Goal: Check status: Check status

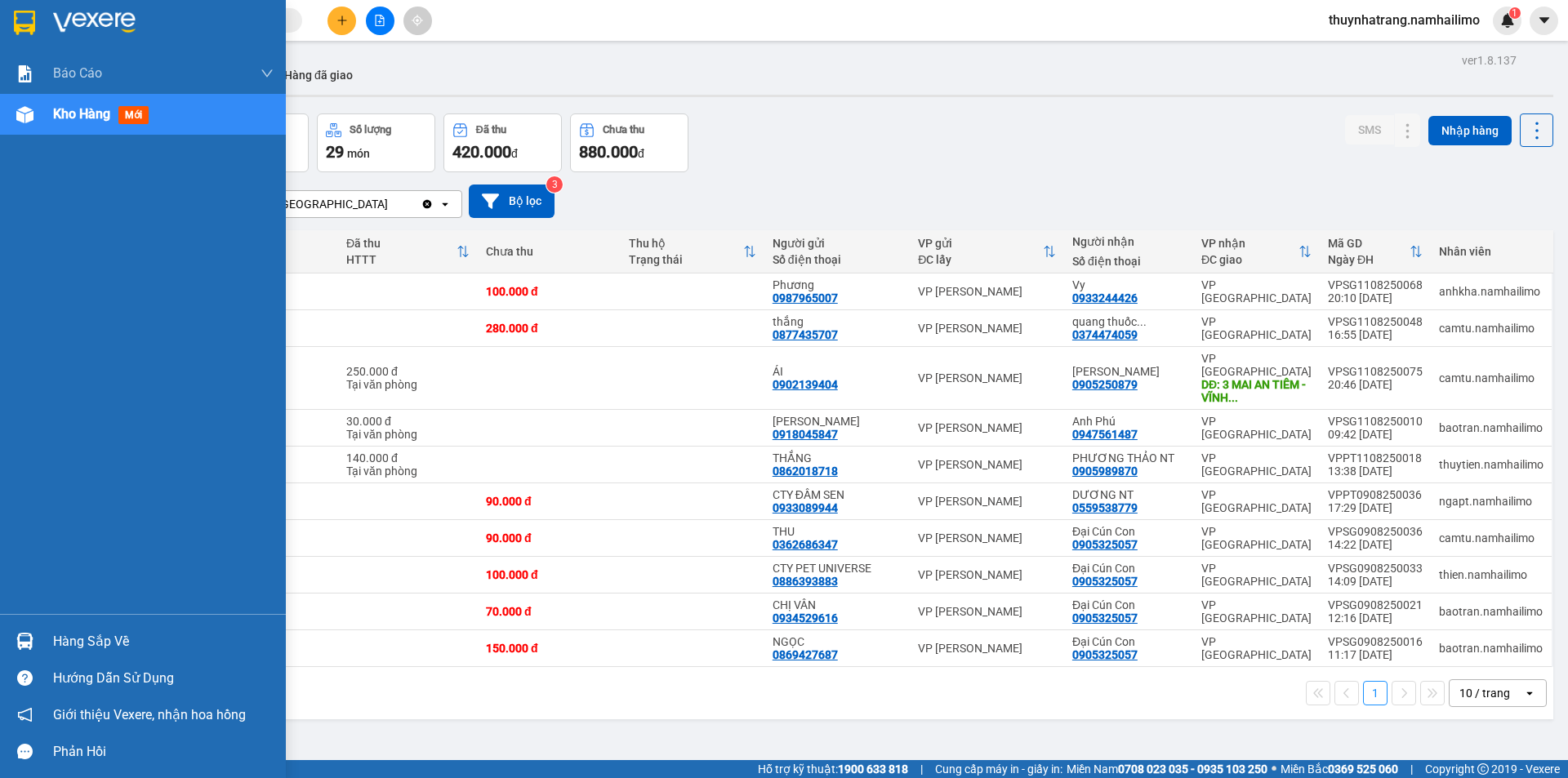
click at [9, 11] on div at bounding box center [143, 26] width 285 height 53
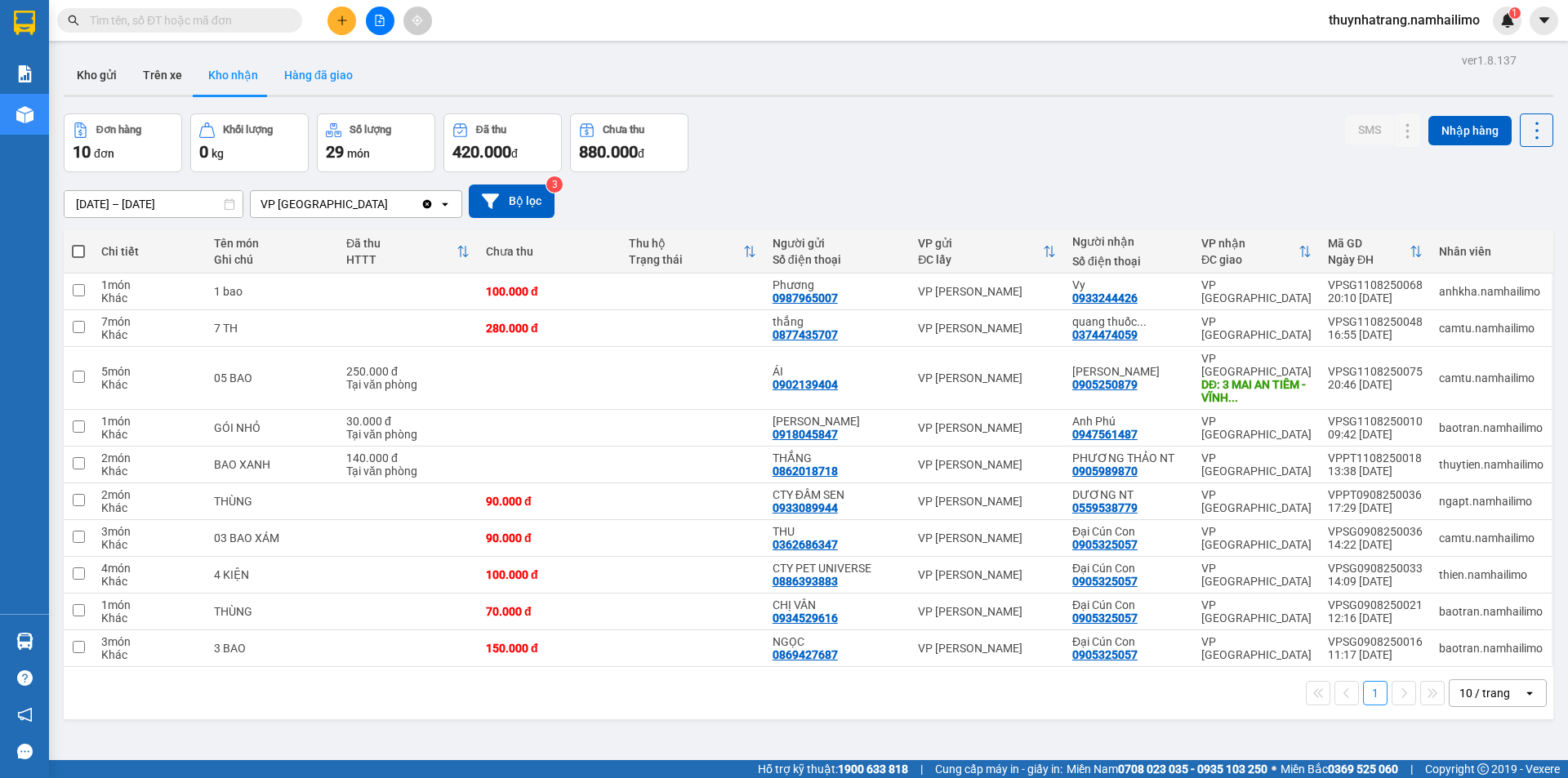
click at [310, 79] on button "Hàng đã giao" at bounding box center [319, 76] width 95 height 39
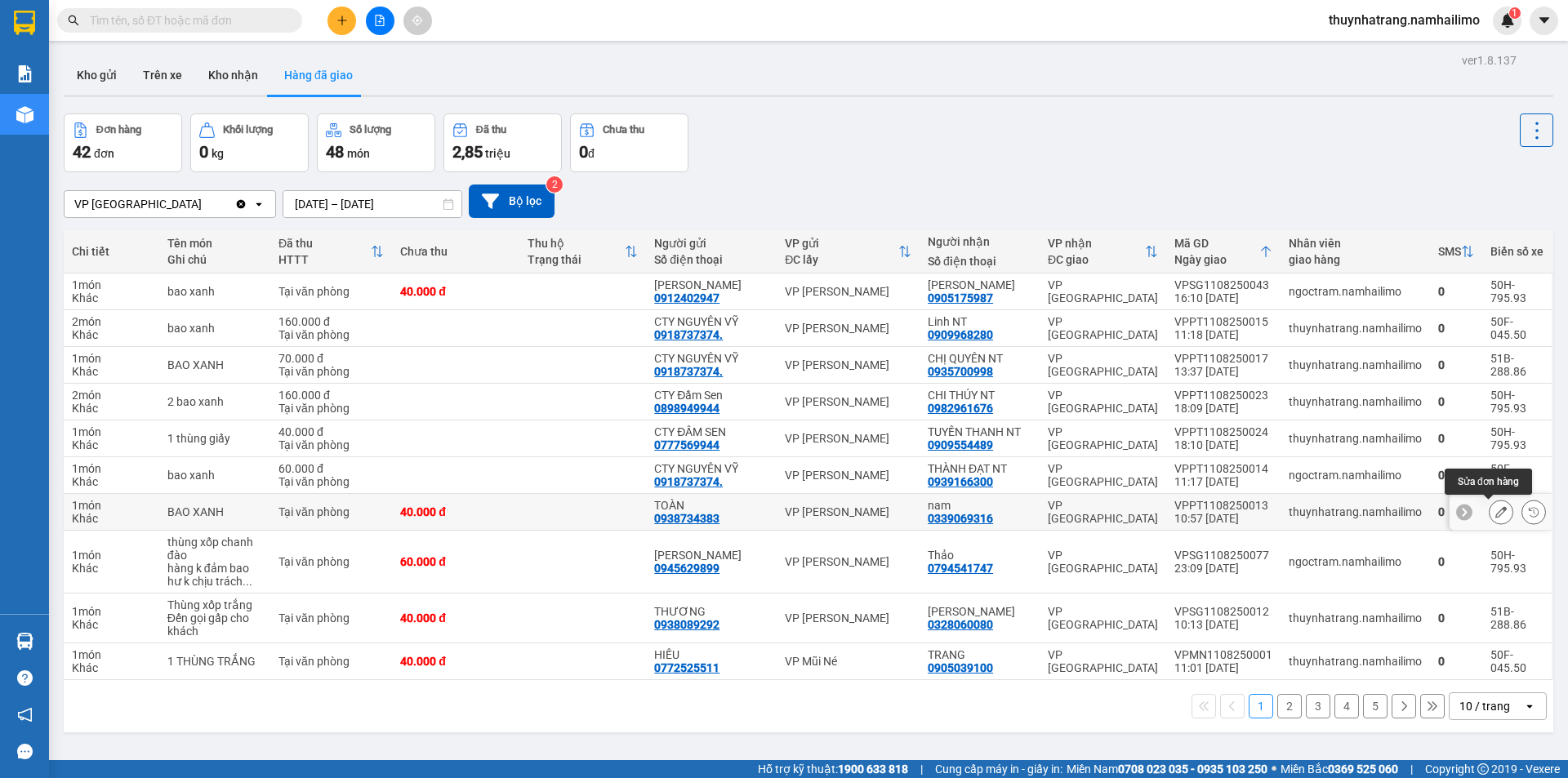
click at [1495, 512] on icon at bounding box center [1501, 512] width 11 height 11
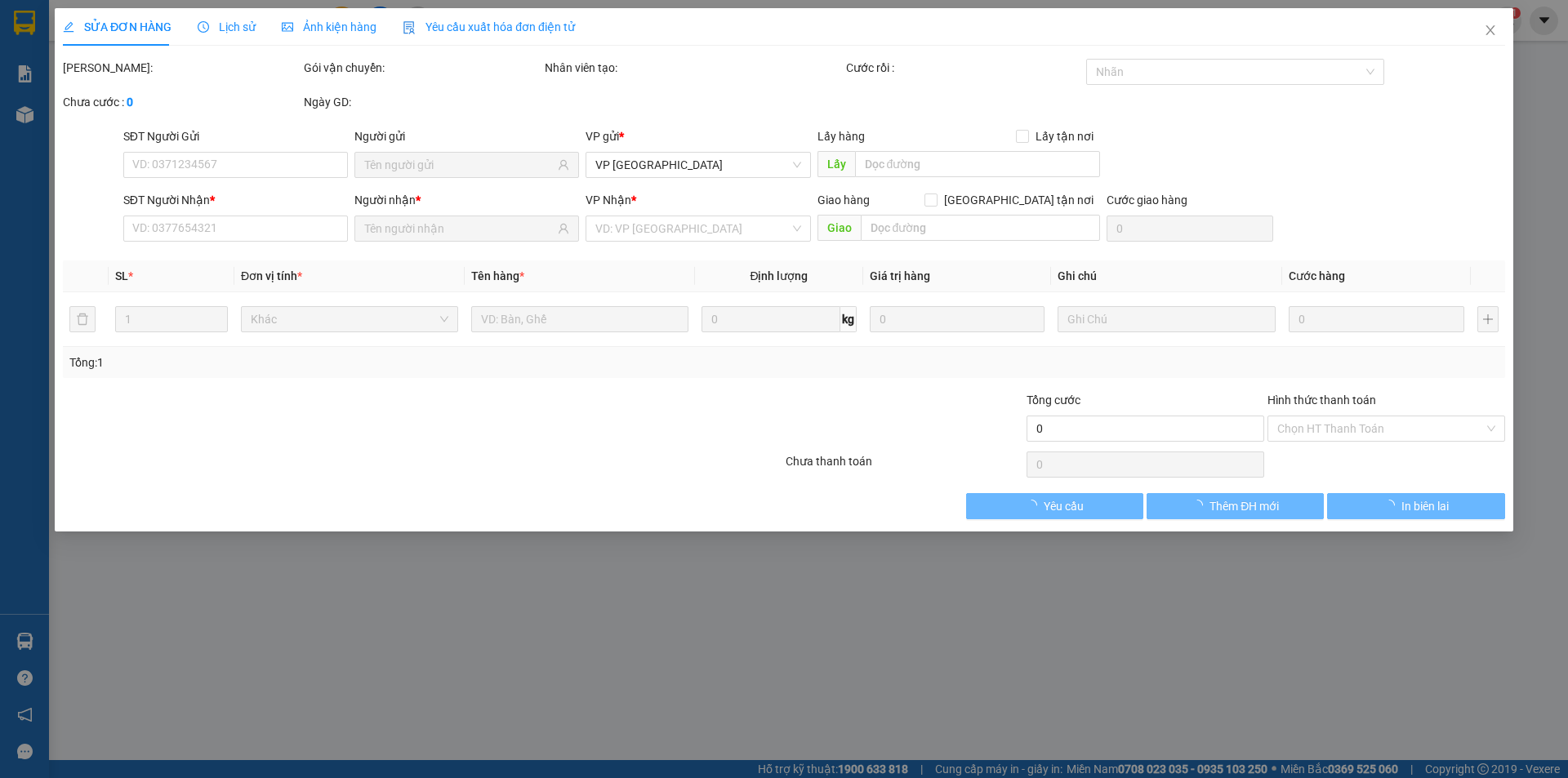
type input "0938734383"
type input "TOÀN"
type input "0339069316"
type input "nam"
type input "40.000"
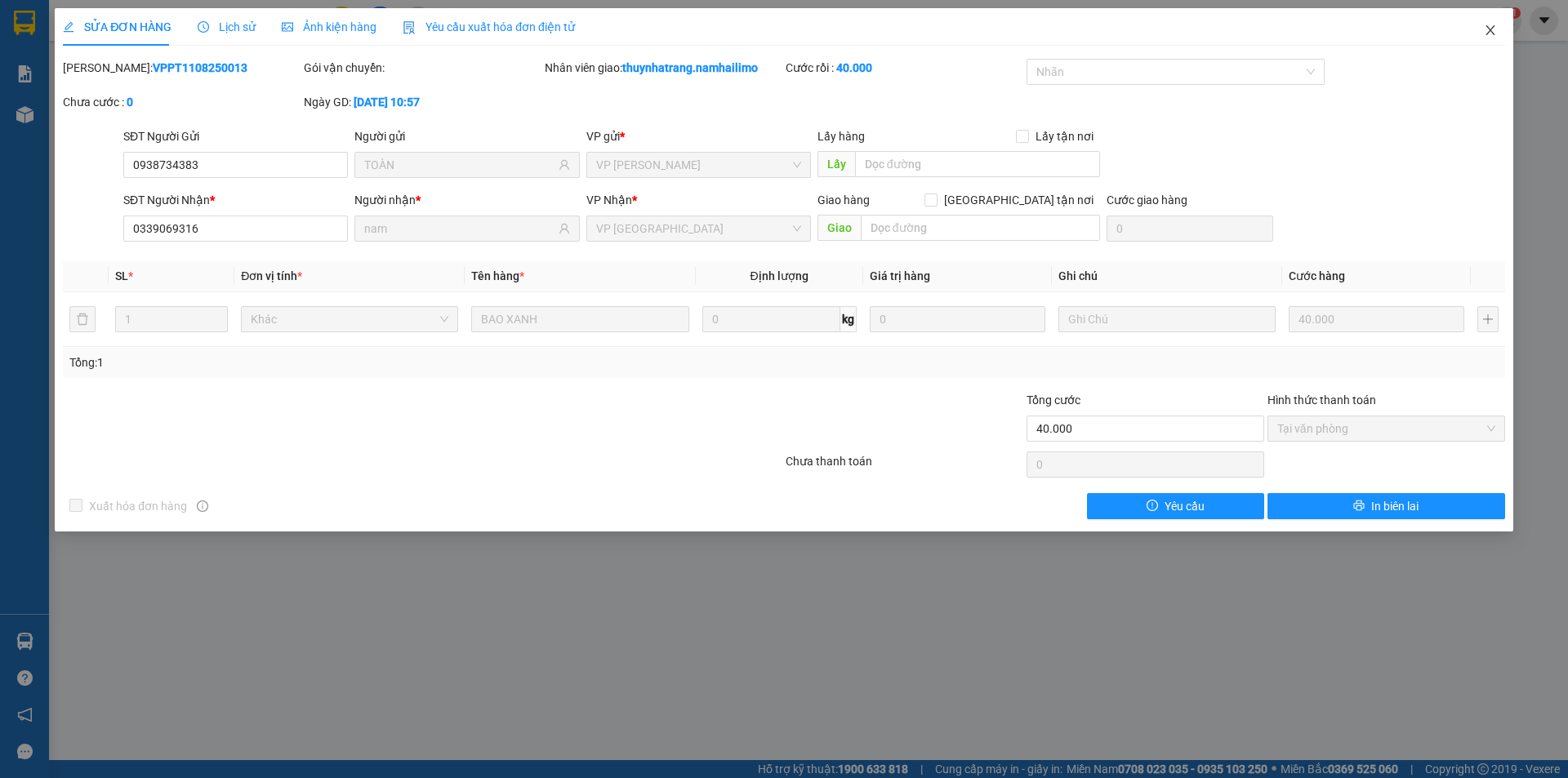
click at [1484, 30] on icon "close" at bounding box center [1491, 30] width 13 height 13
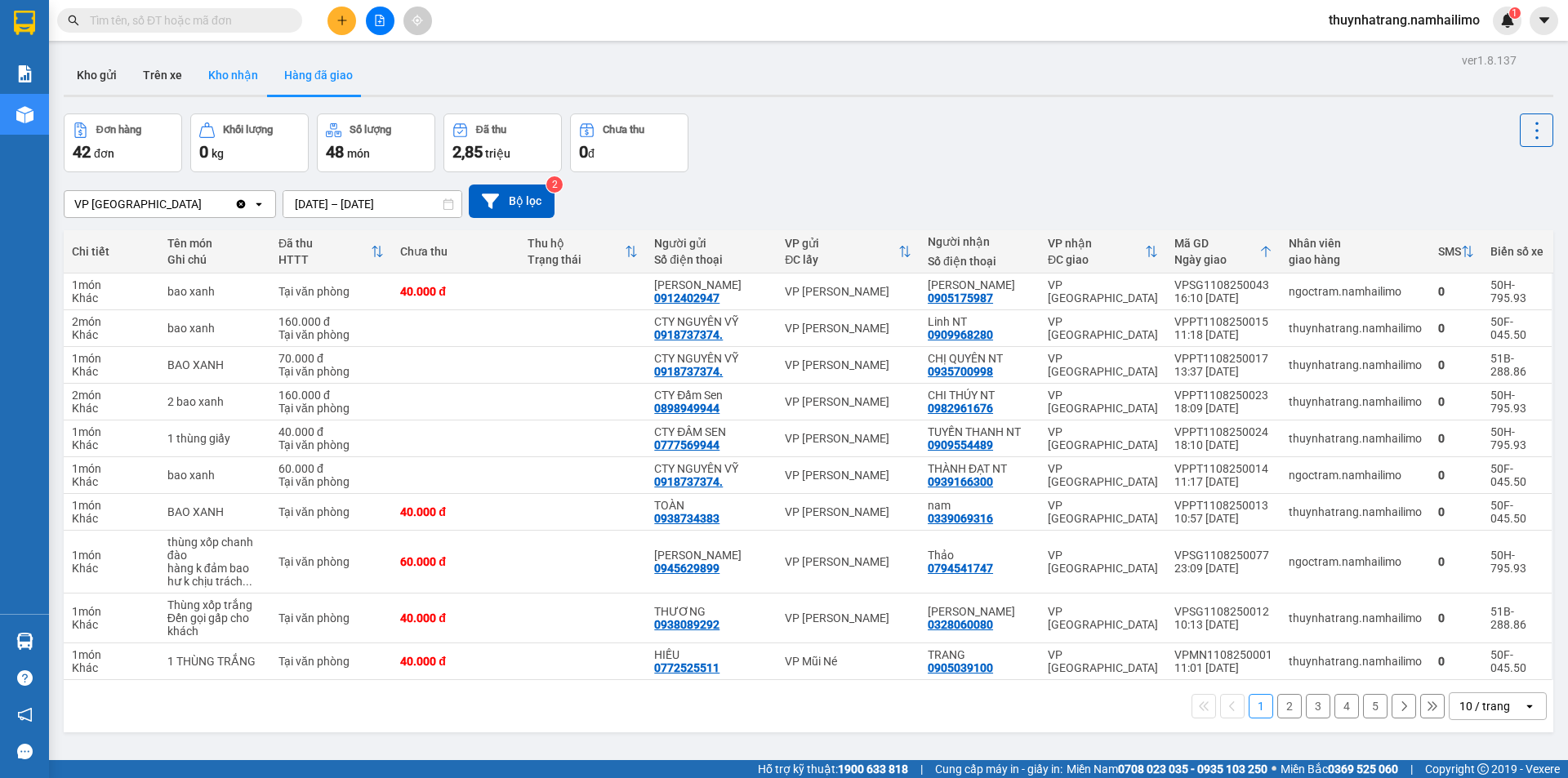
click at [239, 85] on button "Kho nhận" at bounding box center [232, 76] width 76 height 39
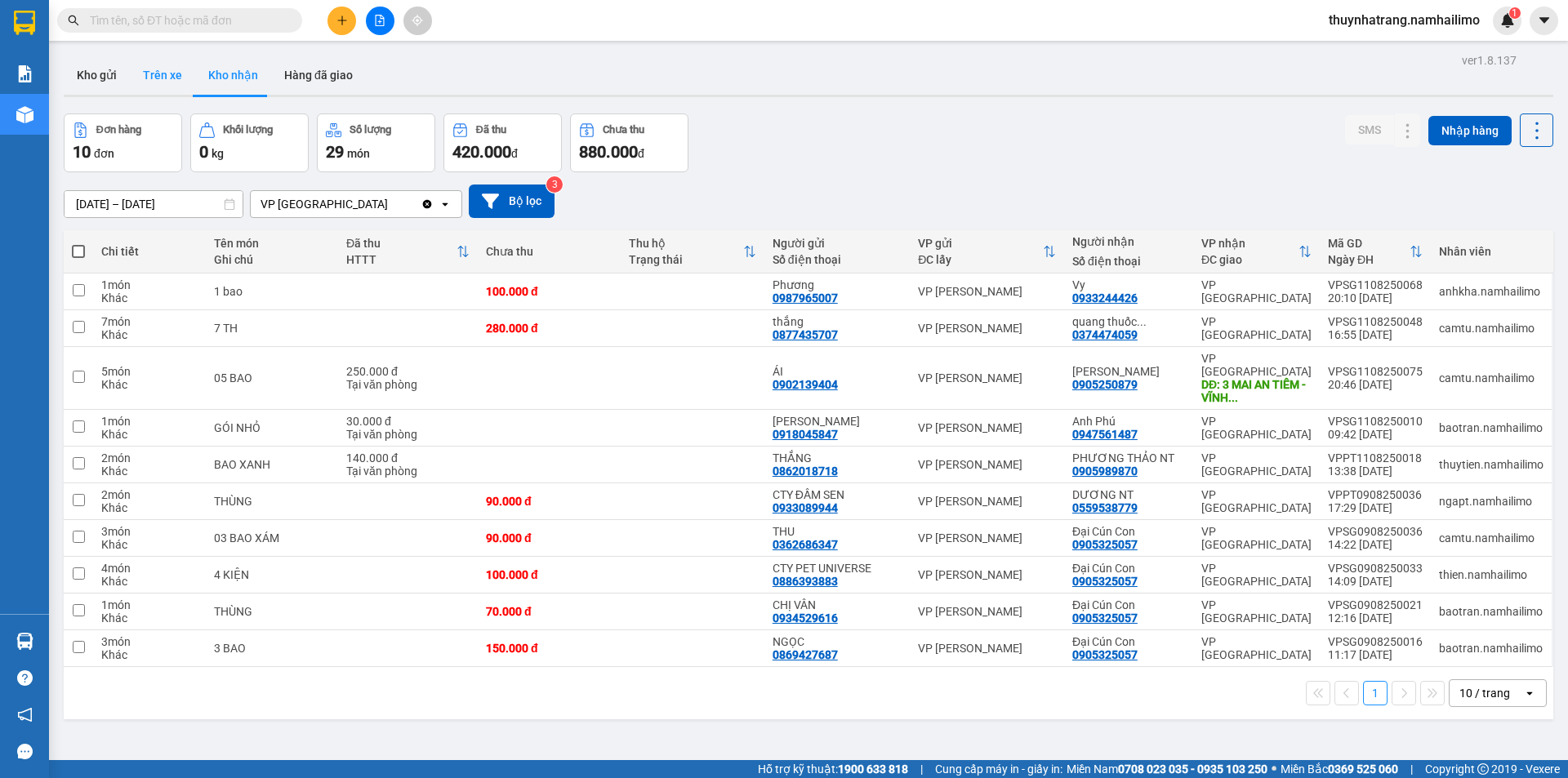
click at [171, 70] on button "Trên xe" at bounding box center [162, 76] width 65 height 39
